Goal: Check status: Check status

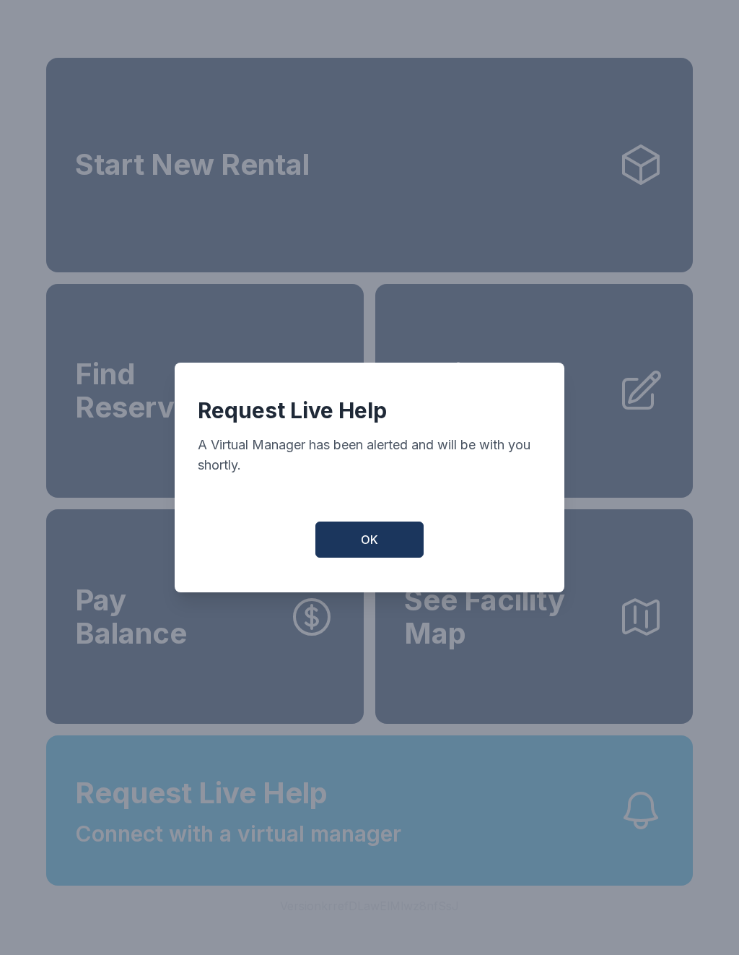
click at [373, 543] on span "OK" at bounding box center [369, 539] width 17 height 17
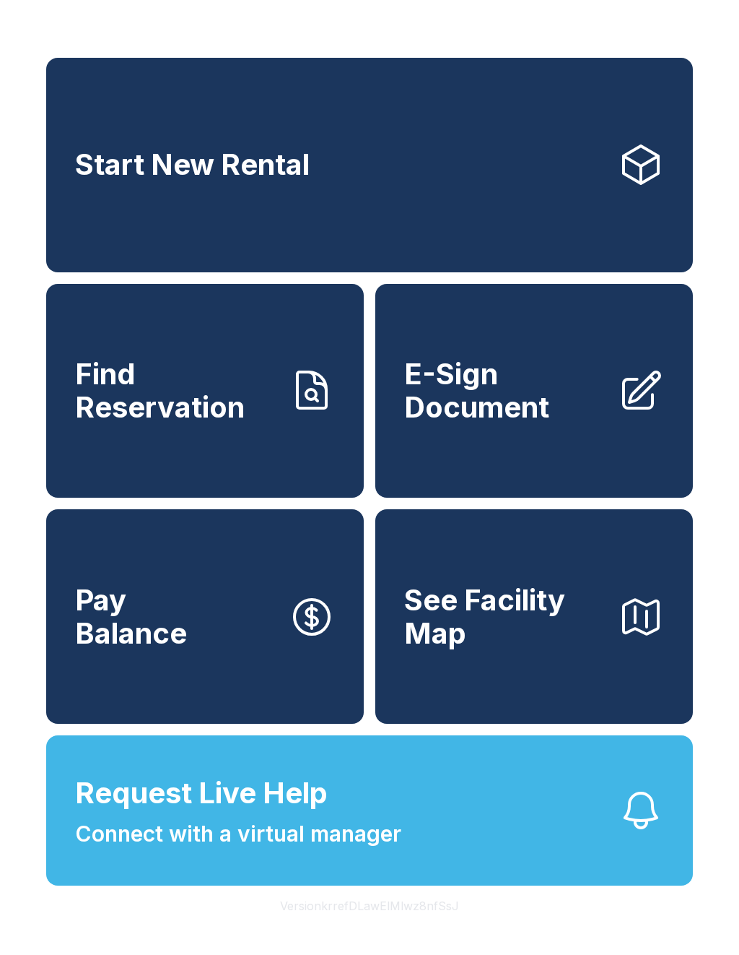
click at [233, 815] on span "Request Live Help" at bounding box center [201, 792] width 253 height 43
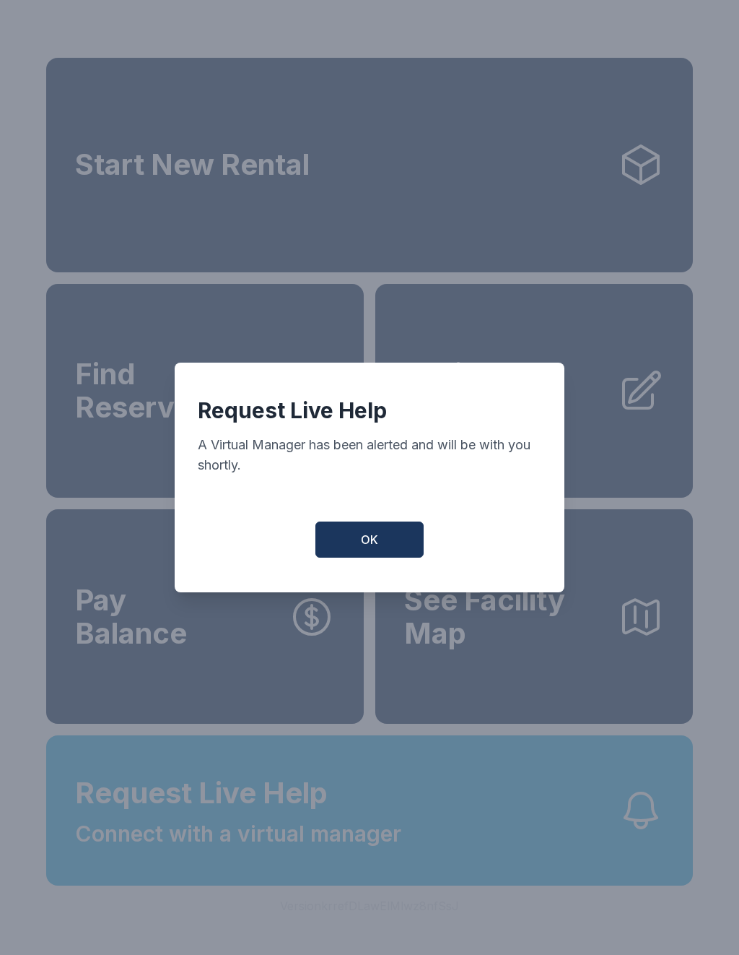
click at [394, 547] on button "OK" at bounding box center [370, 539] width 108 height 36
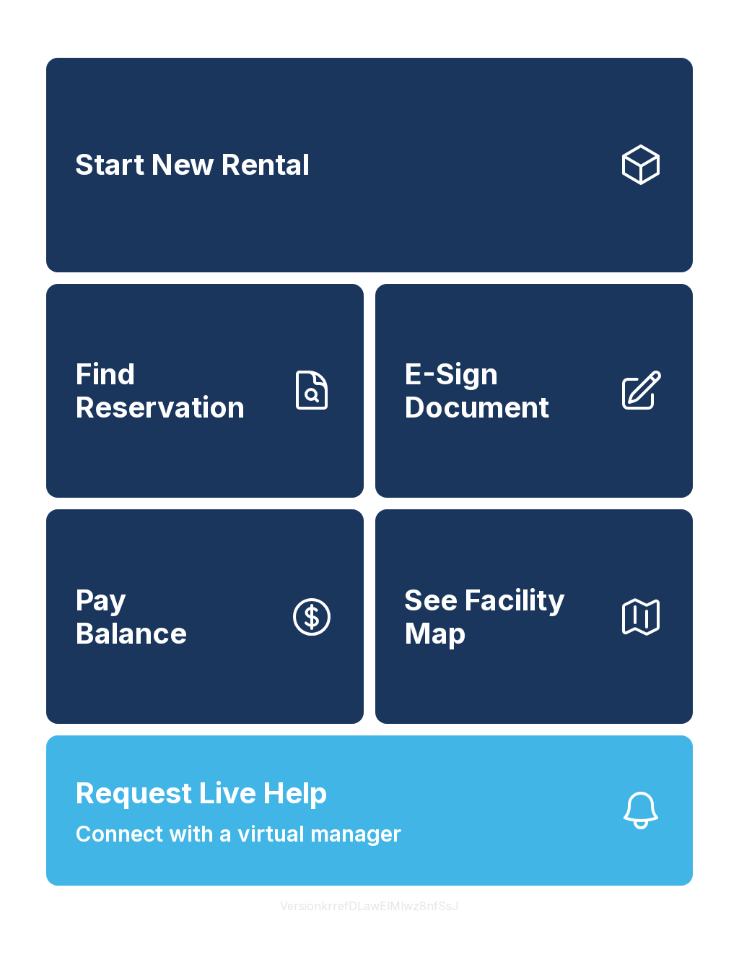
click at [180, 423] on span "Find Reservation" at bounding box center [176, 390] width 202 height 66
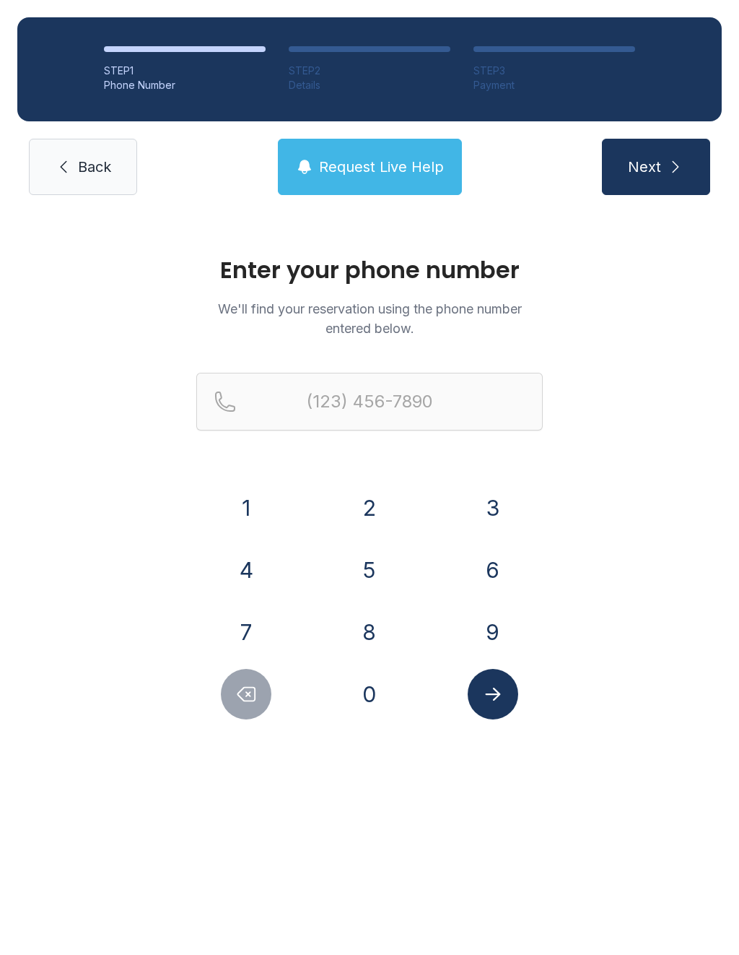
click at [384, 621] on button "8" at bounding box center [369, 632] width 51 height 51
click at [377, 504] on button "2" at bounding box center [369, 507] width 51 height 51
click at [375, 624] on button "8" at bounding box center [369, 632] width 51 height 51
click at [252, 633] on button "7" at bounding box center [246, 632] width 51 height 51
click at [370, 688] on button "0" at bounding box center [369, 694] width 51 height 51
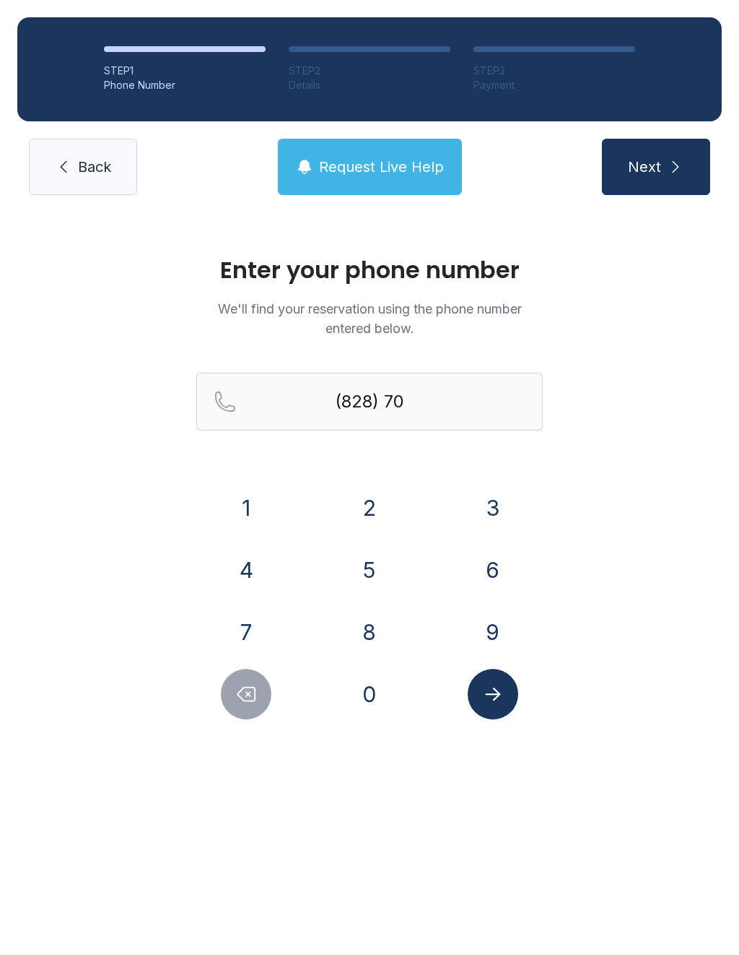
click at [376, 503] on button "2" at bounding box center [369, 507] width 51 height 51
click at [252, 626] on button "7" at bounding box center [246, 632] width 51 height 51
click at [367, 578] on button "5" at bounding box center [369, 570] width 51 height 51
click at [264, 506] on button "1" at bounding box center [246, 507] width 51 height 51
click at [411, 406] on input "(828) 702-751" at bounding box center [369, 402] width 347 height 58
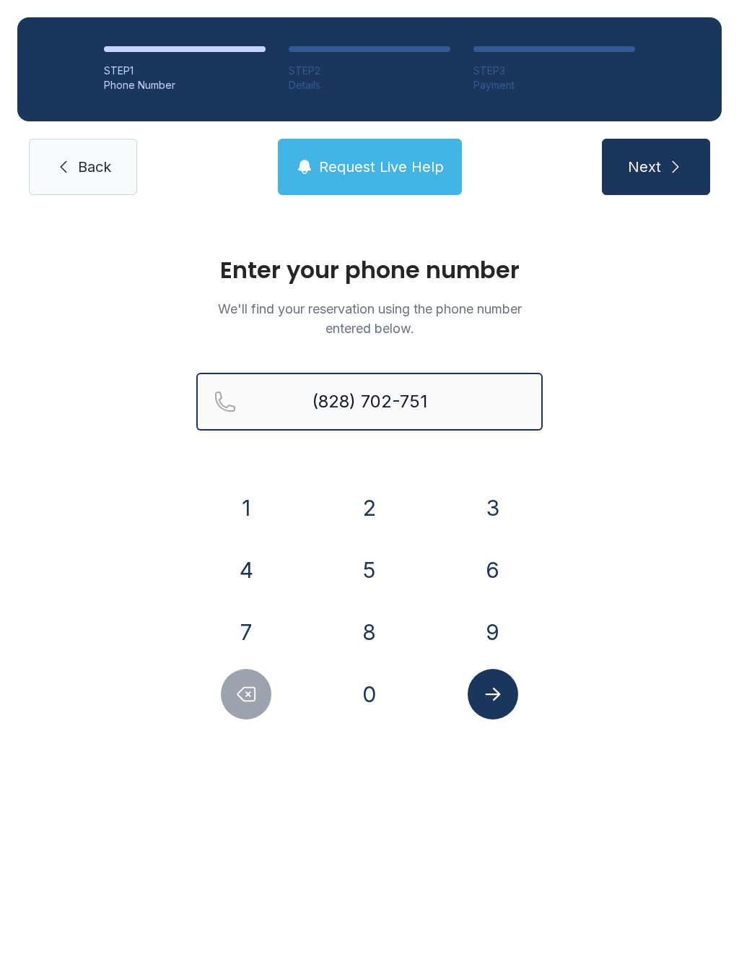
click at [396, 396] on input "(828) 702-751" at bounding box center [369, 402] width 347 height 58
click at [243, 573] on button "4" at bounding box center [246, 570] width 51 height 51
type input "[PHONE_NUMBER]"
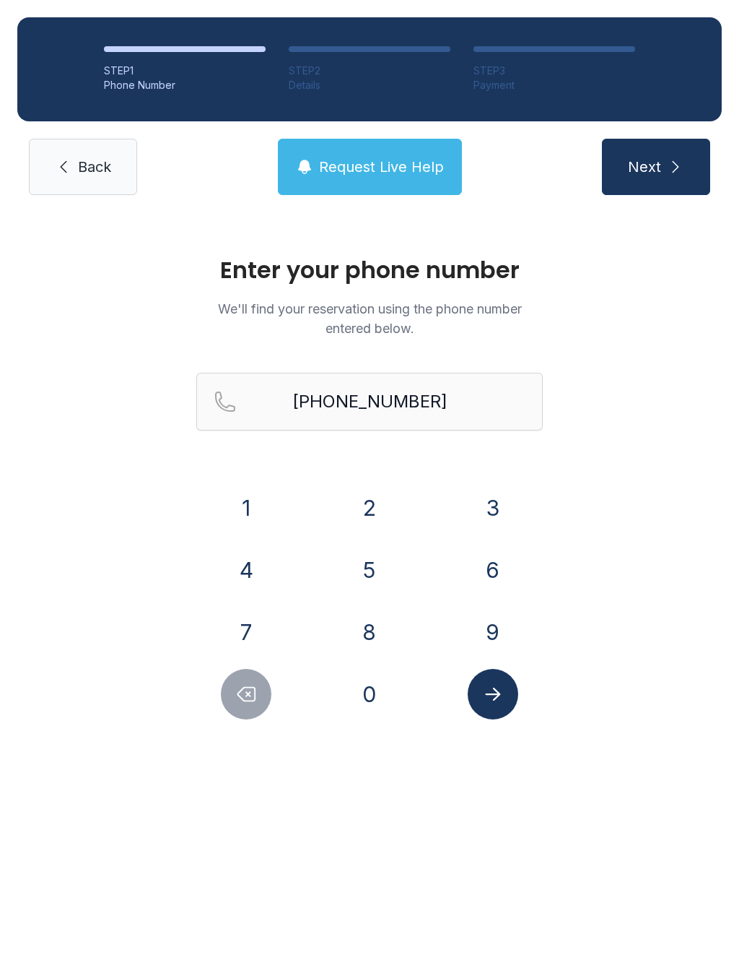
click at [501, 706] on button "Submit lookup form" at bounding box center [493, 694] width 51 height 51
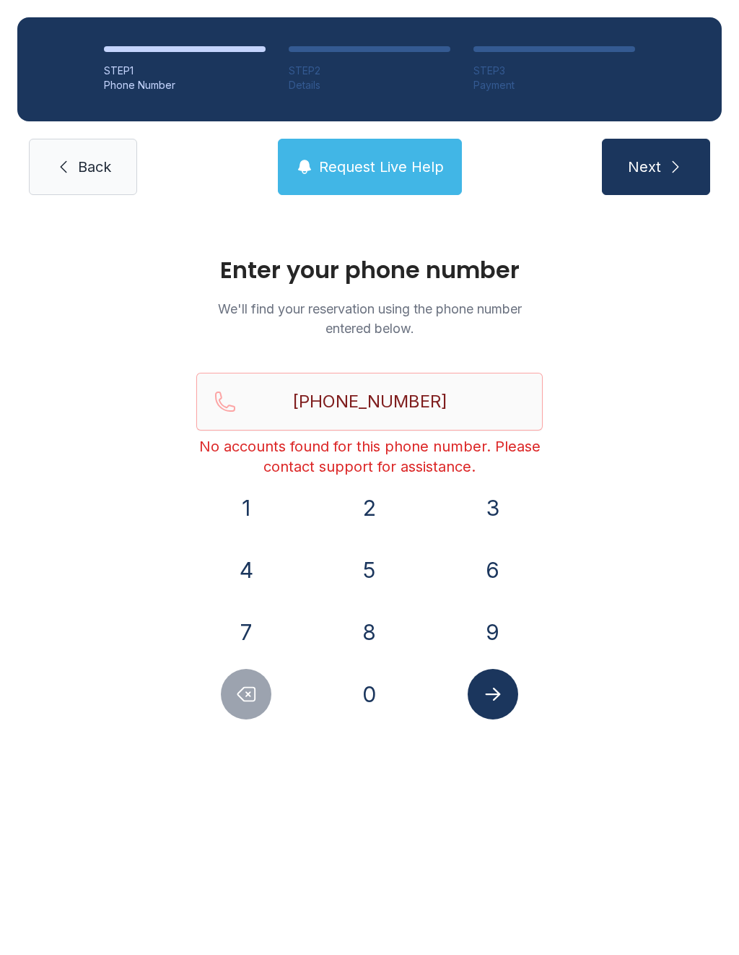
click at [361, 193] on button "Request Live Help" at bounding box center [370, 167] width 184 height 56
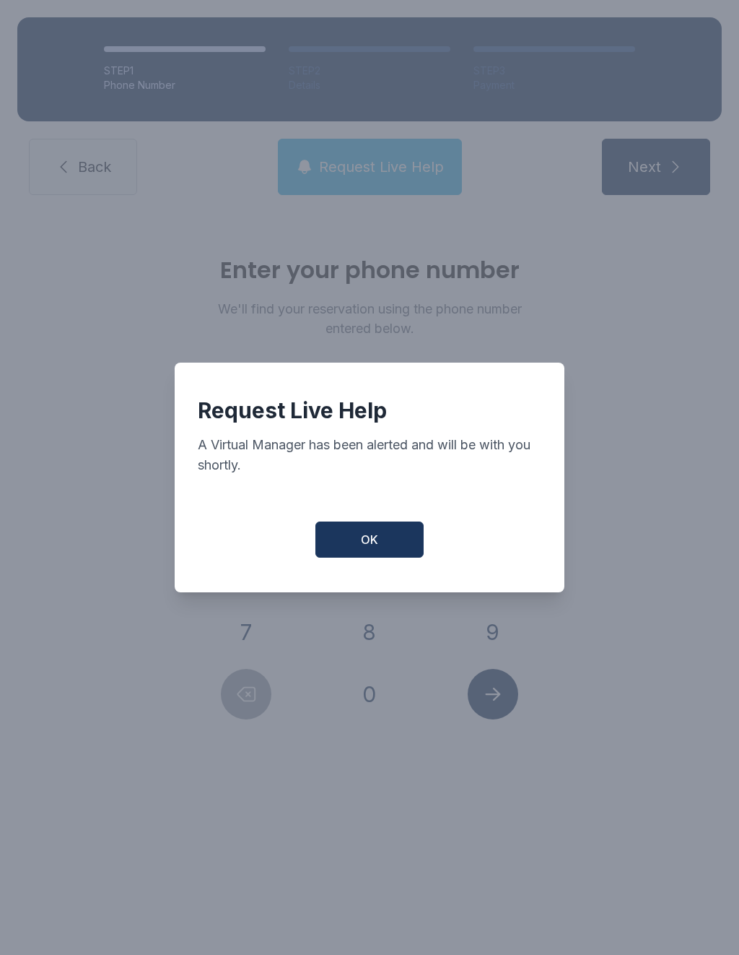
click at [361, 534] on button "OK" at bounding box center [370, 539] width 108 height 36
